Goal: Navigation & Orientation: Go to known website

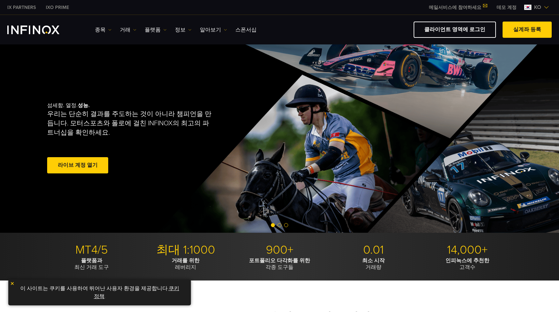
click at [464, 34] on link "클라이언트 영역에 로그인" at bounding box center [455, 30] width 82 height 16
drag, startPoint x: 0, startPoint y: 0, endPoint x: 456, endPoint y: 29, distance: 456.5
click at [456, 29] on link "클라이언트 영역에 로그인" at bounding box center [455, 30] width 82 height 16
